Goal: Navigation & Orientation: Find specific page/section

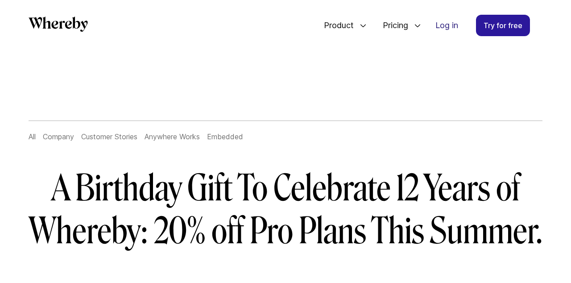
click at [451, 31] on link "Log in" at bounding box center [446, 25] width 37 height 21
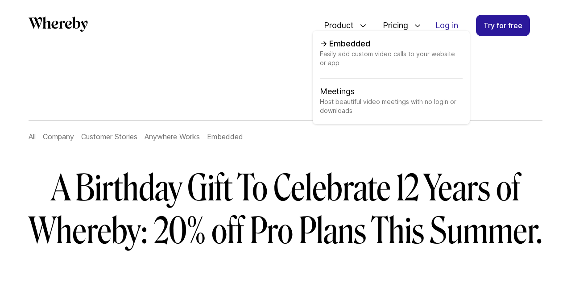
click at [352, 53] on span "Easily add custom video calls to your website or app" at bounding box center [391, 64] width 143 height 29
